Goal: Information Seeking & Learning: Check status

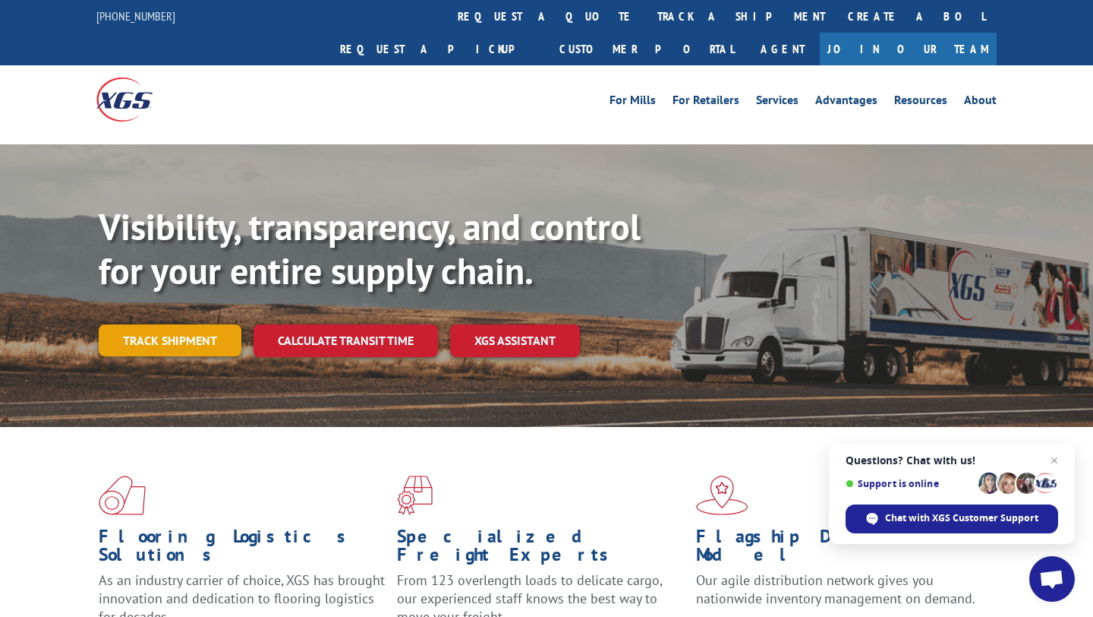
click at [166, 324] on link "Track shipment" at bounding box center [170, 340] width 143 height 32
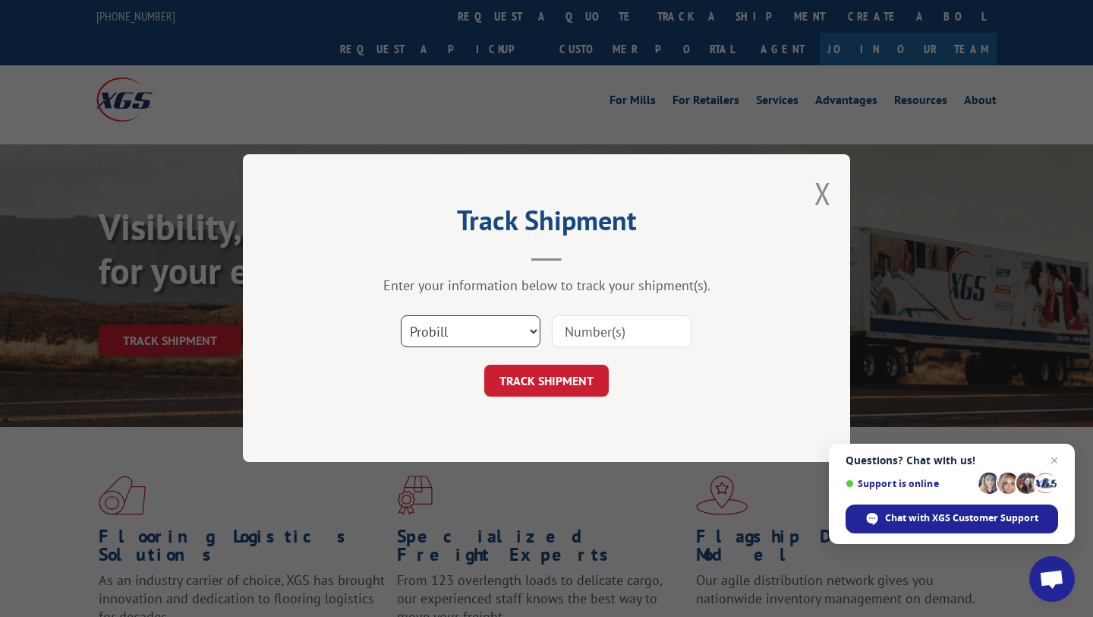
click at [532, 332] on select "Select category... Probill BOL PO" at bounding box center [471, 332] width 140 height 32
select select "bol"
click at [582, 330] on input at bounding box center [622, 332] width 140 height 32
type input "FPA01221214"
click at [550, 380] on button "TRACK SHIPMENT" at bounding box center [546, 381] width 125 height 32
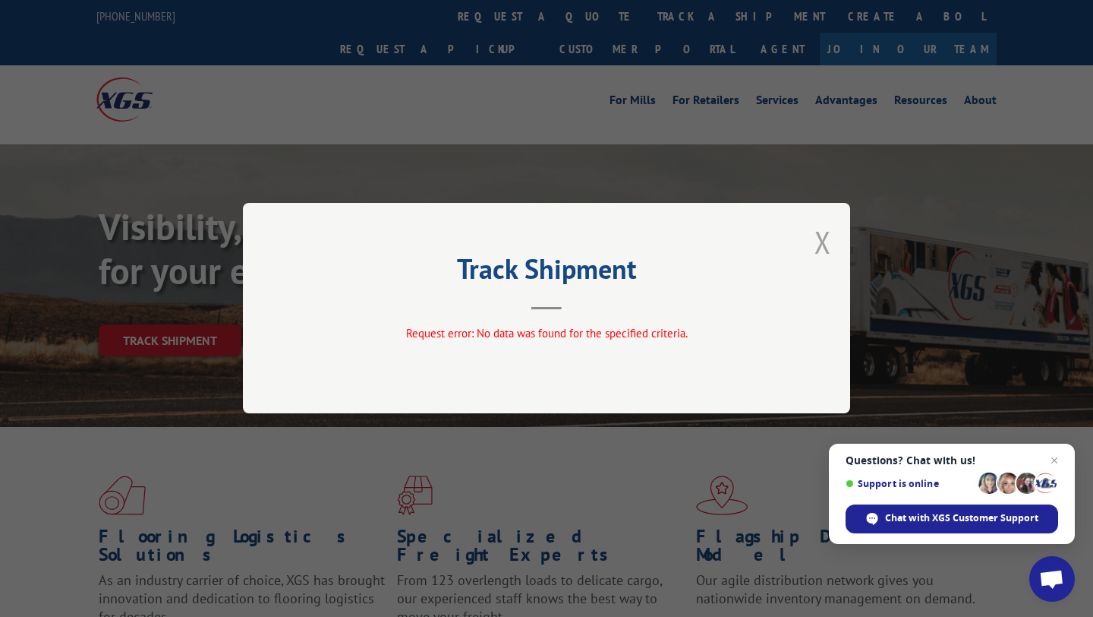
click at [825, 244] on button "Close modal" at bounding box center [823, 242] width 17 height 40
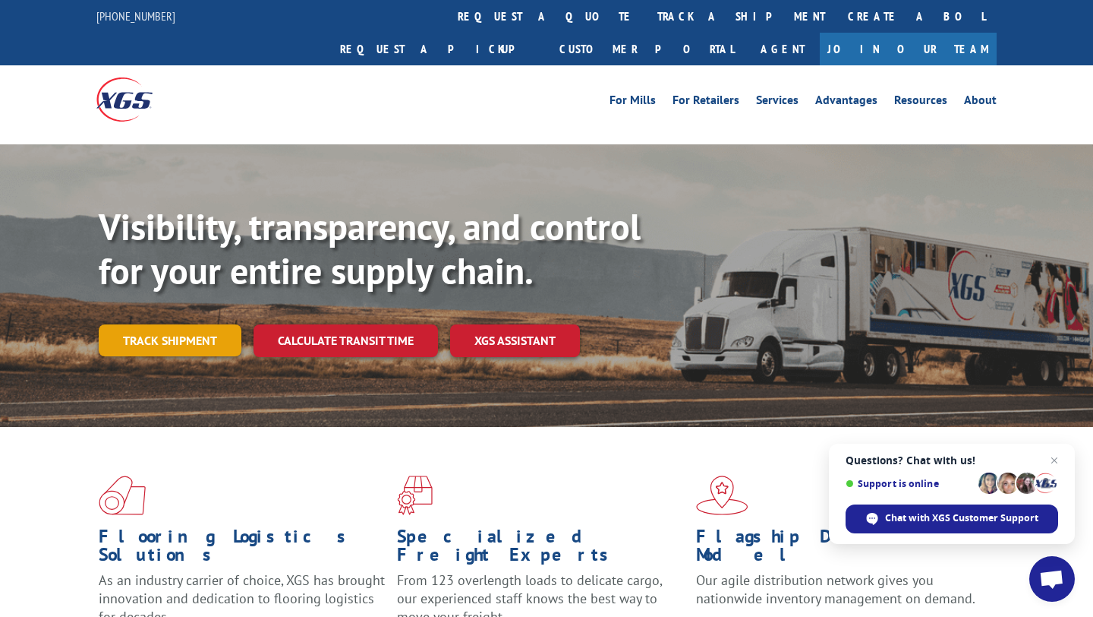
click at [177, 324] on link "Track shipment" at bounding box center [170, 340] width 143 height 32
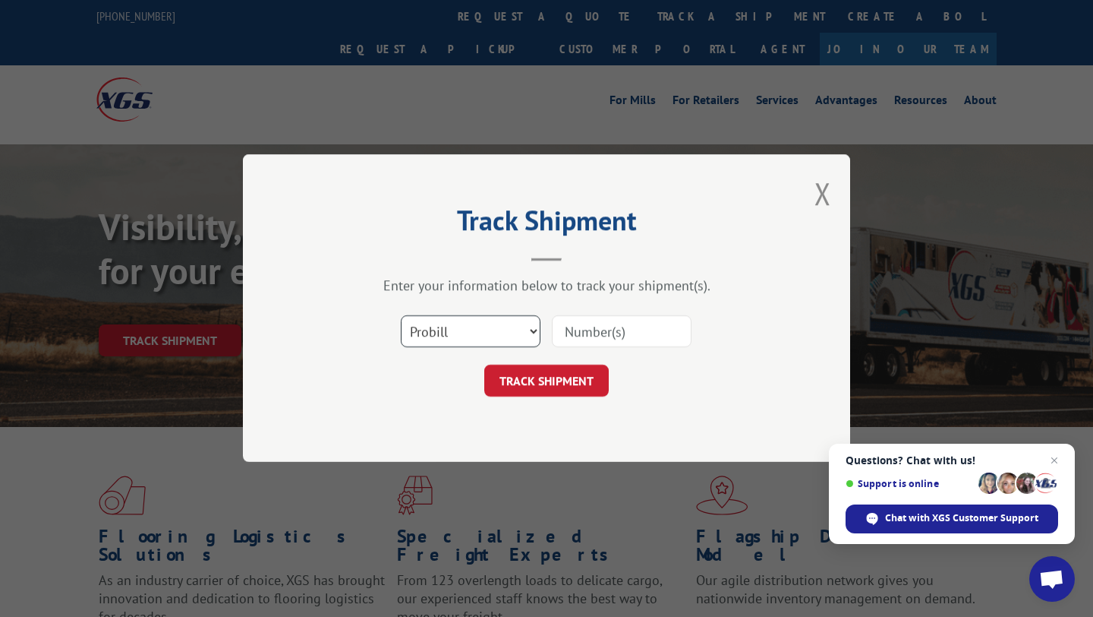
click at [532, 332] on select "Select category... Probill BOL PO" at bounding box center [471, 332] width 140 height 32
select select "bol"
click at [590, 330] on input at bounding box center [622, 332] width 140 height 32
type input "01221214"
click at [568, 377] on button "TRACK SHIPMENT" at bounding box center [546, 381] width 125 height 32
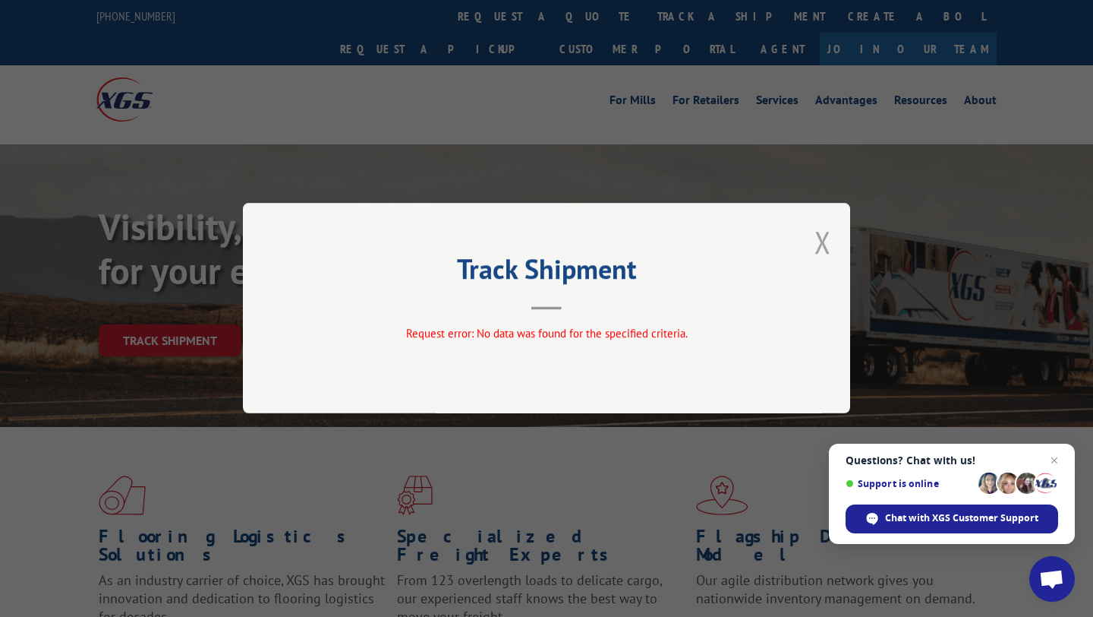
click at [816, 241] on button "Close modal" at bounding box center [823, 242] width 17 height 40
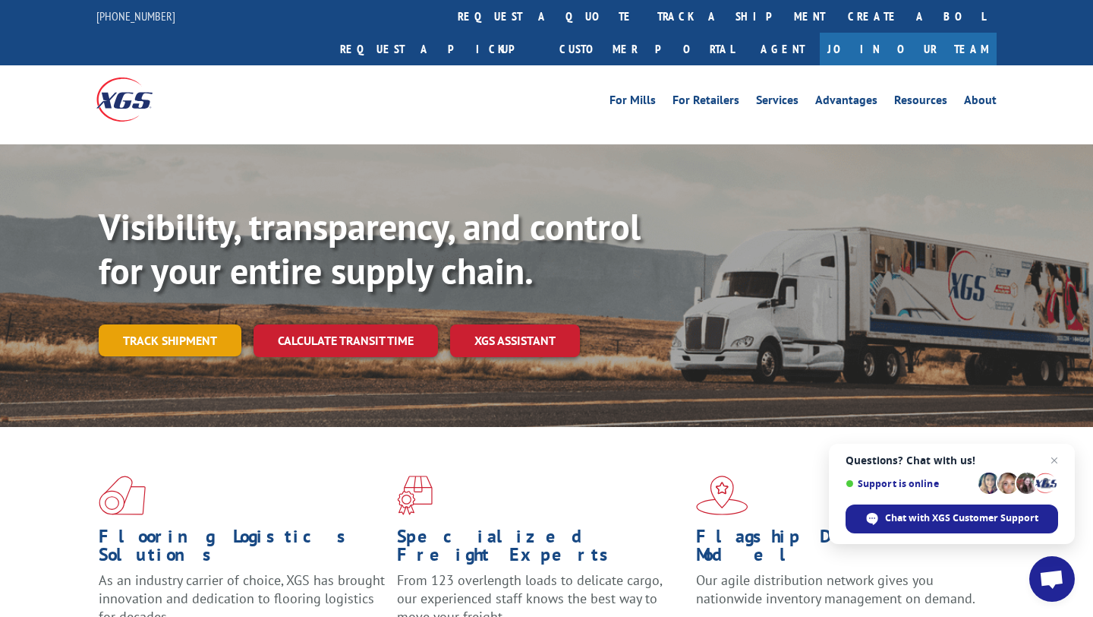
click at [156, 324] on link "Track shipment" at bounding box center [170, 340] width 143 height 32
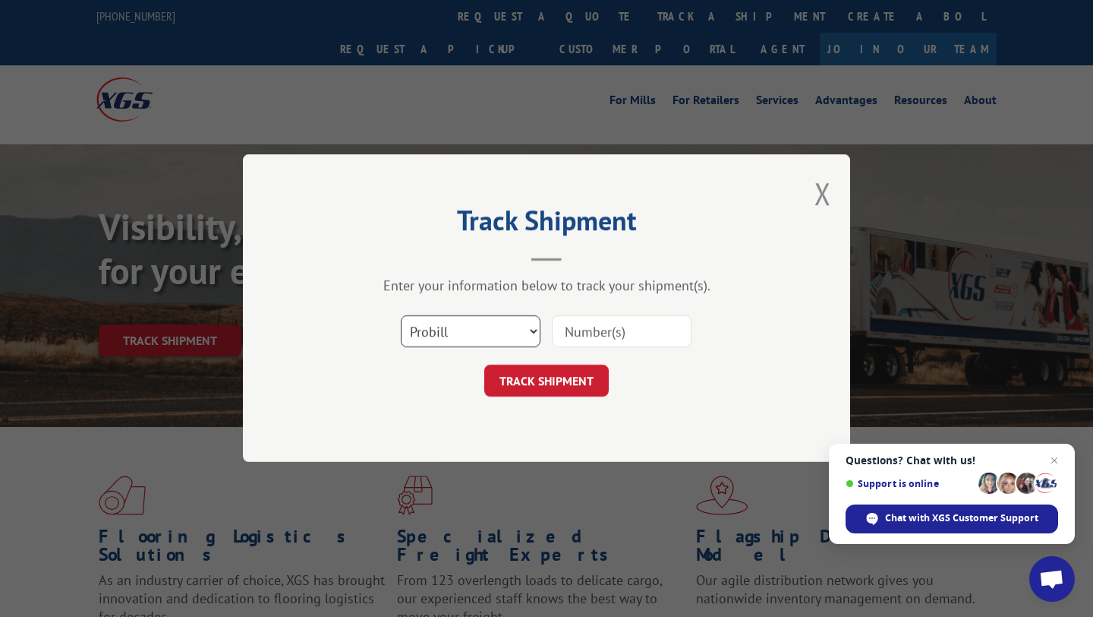
click at [533, 332] on select "Select category... Probill BOL PO" at bounding box center [471, 332] width 140 height 32
select select "bol"
click at [581, 333] on input at bounding box center [622, 332] width 140 height 32
click at [594, 332] on input "FPA01221214" at bounding box center [622, 332] width 140 height 32
type input "FPAO1221214"
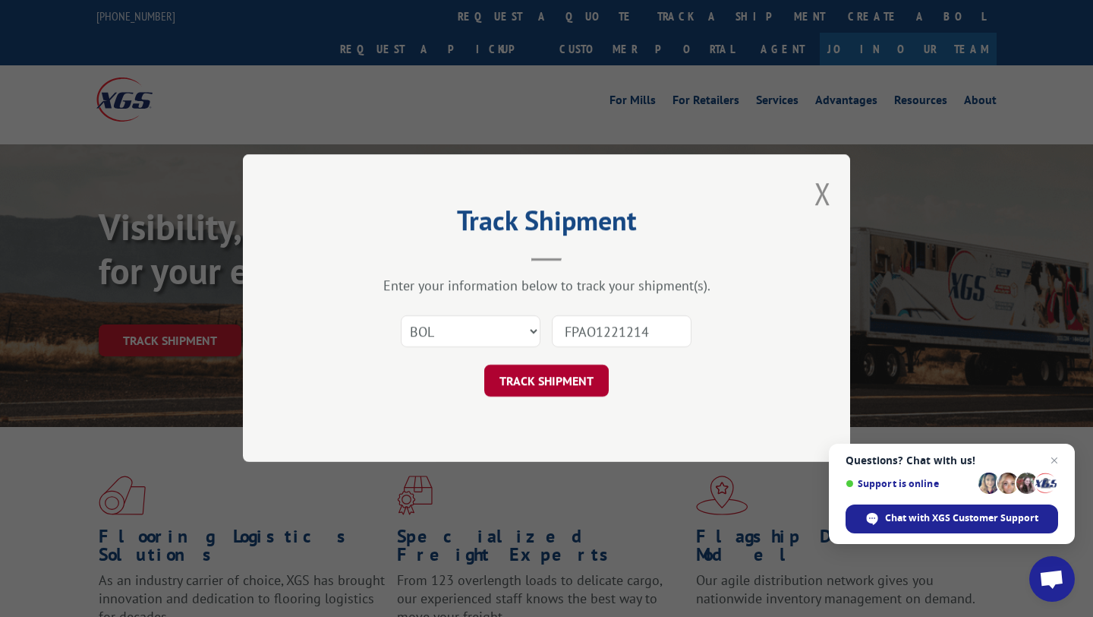
click at [542, 380] on button "TRACK SHIPMENT" at bounding box center [546, 381] width 125 height 32
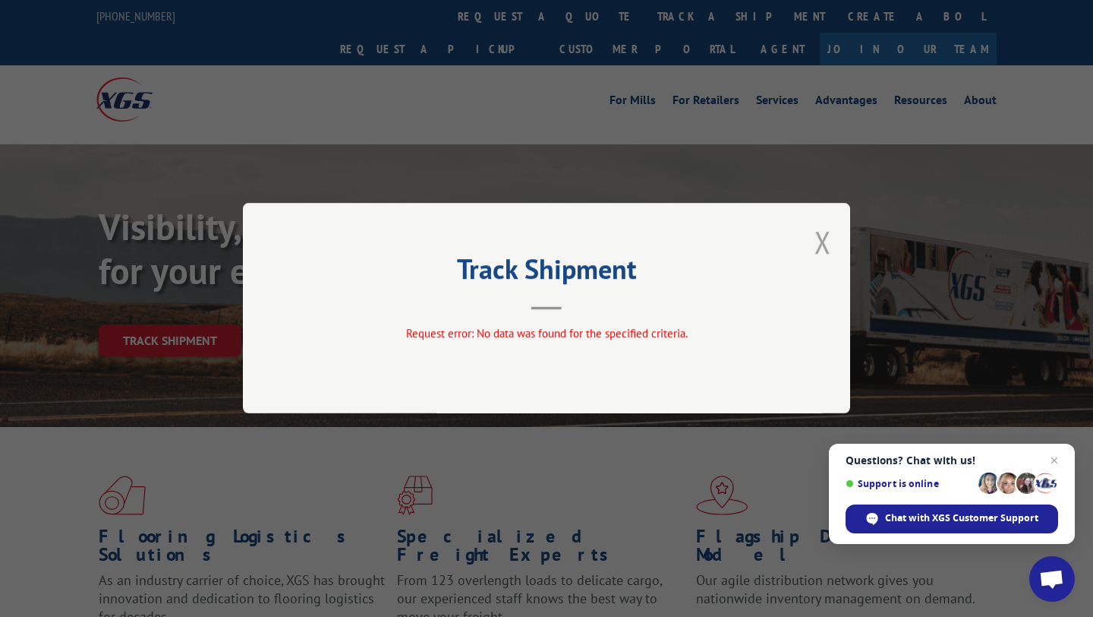
click at [825, 245] on button "Close modal" at bounding box center [823, 242] width 17 height 40
